Goal: Task Accomplishment & Management: Manage account settings

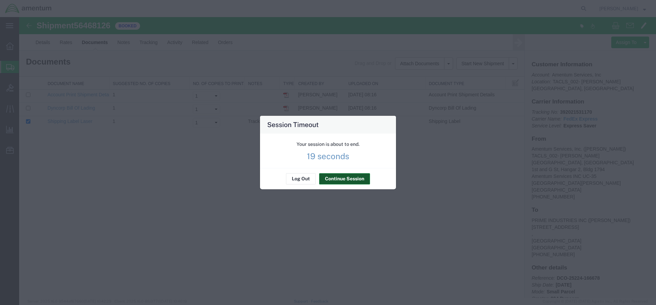
click at [346, 178] on button "Continue Session" at bounding box center [344, 179] width 51 height 11
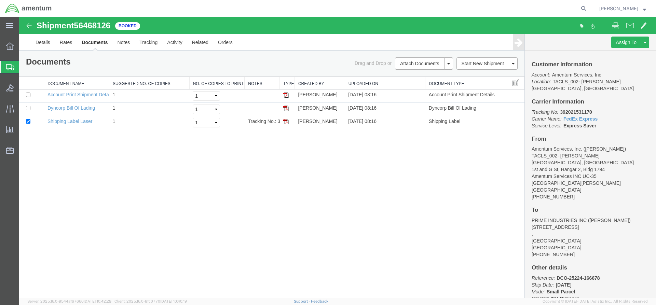
click at [101, 180] on div "Shipment 56468126 3 of 3 Booked Details Rates Documents Notes Tracking Activity…" at bounding box center [337, 157] width 637 height 281
click at [90, 121] on link "Shipping Label Laser" at bounding box center [70, 121] width 45 height 5
click at [3, 43] on div at bounding box center [9, 46] width 19 height 14
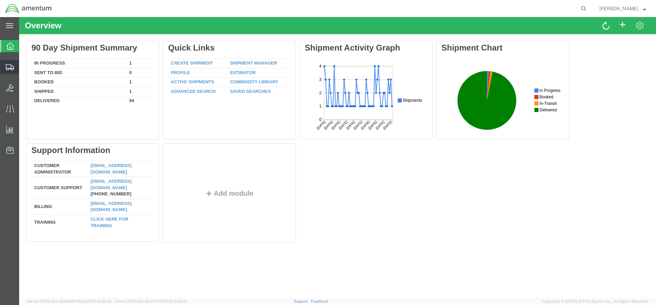
click at [7, 61] on div at bounding box center [9, 67] width 19 height 14
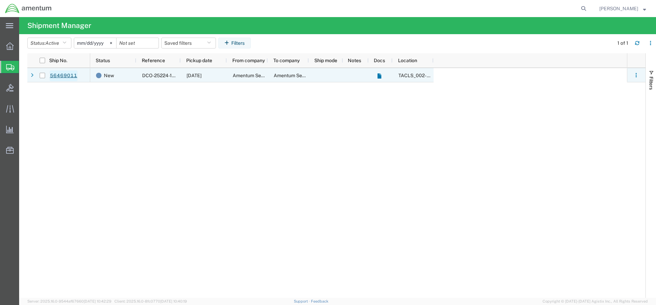
click at [62, 75] on link "56469011" at bounding box center [64, 75] width 28 height 11
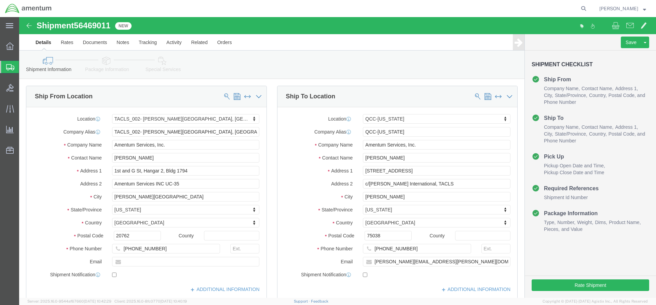
select select "42675"
select select "42668"
click button "Rate Shipment"
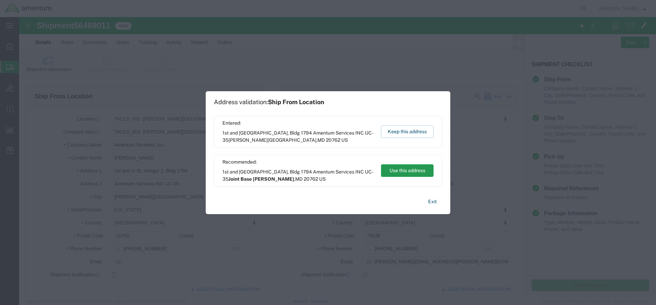
click at [404, 167] on button "Use this address" at bounding box center [407, 170] width 53 height 13
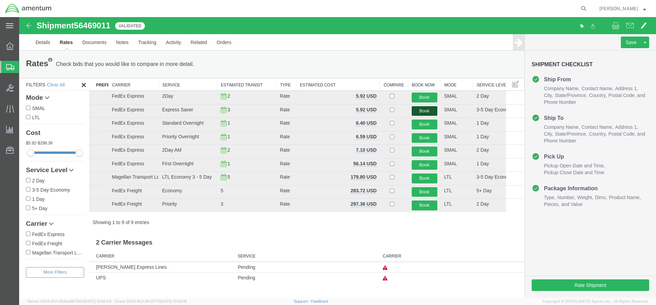
click at [429, 109] on button "Book" at bounding box center [425, 111] width 26 height 10
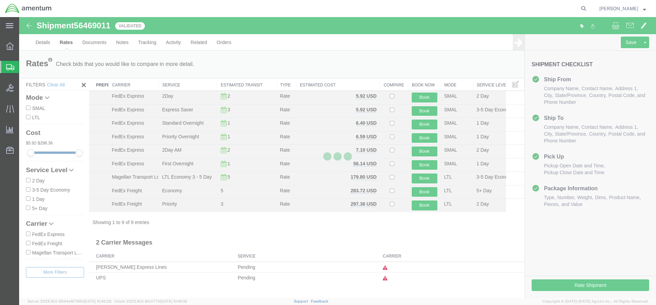
click at [97, 290] on div at bounding box center [337, 157] width 637 height 281
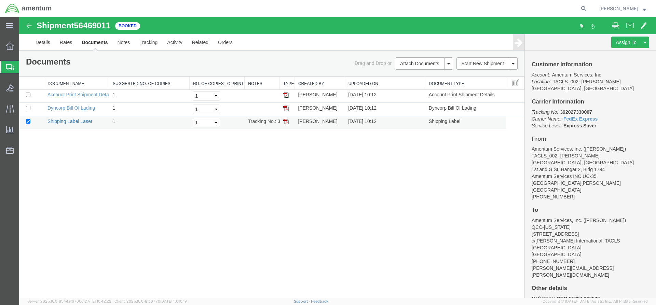
click at [51, 119] on link "Shipping Label Laser" at bounding box center [70, 121] width 45 height 5
